Goal: Information Seeking & Learning: Find specific fact

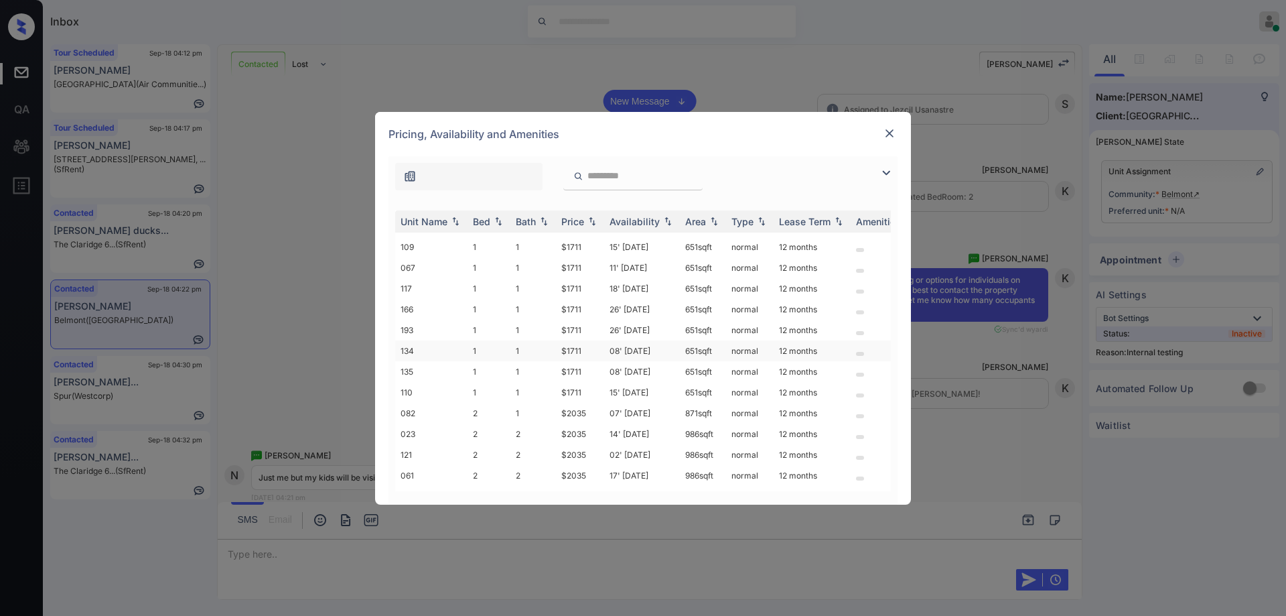
scroll to position [84, 0]
click at [582, 366] on td "$2035" at bounding box center [580, 376] width 48 height 21
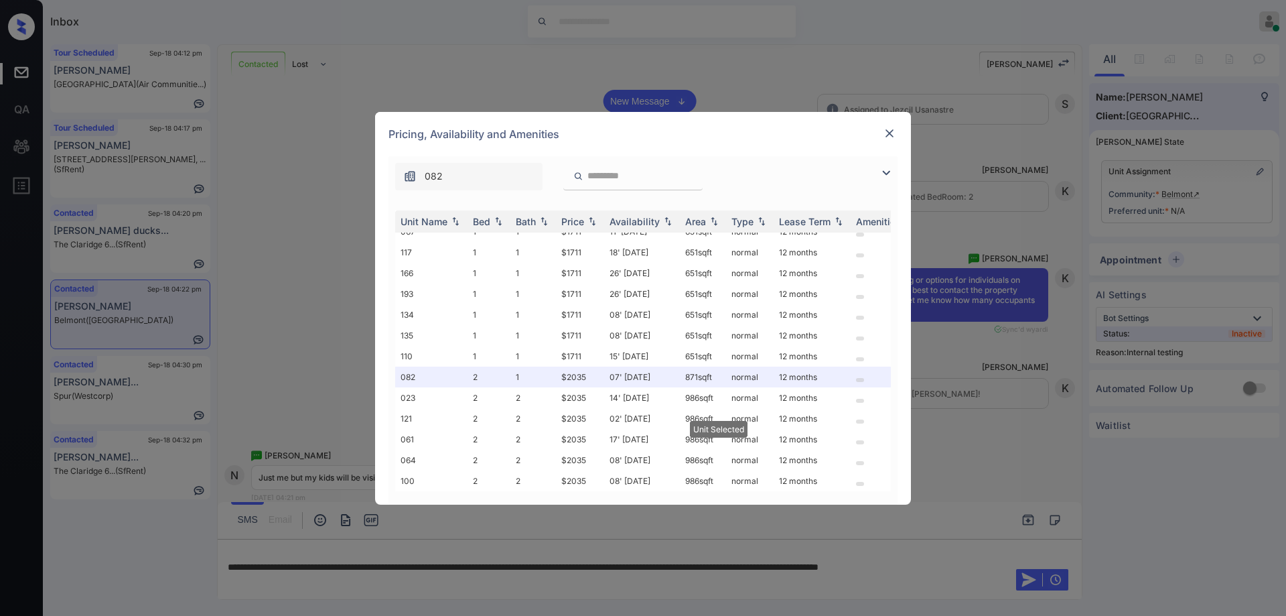
click at [900, 127] on div "Pricing, Availability and Amenities" at bounding box center [643, 134] width 536 height 44
click at [894, 133] on img at bounding box center [889, 133] width 13 height 13
